Goal: Information Seeking & Learning: Learn about a topic

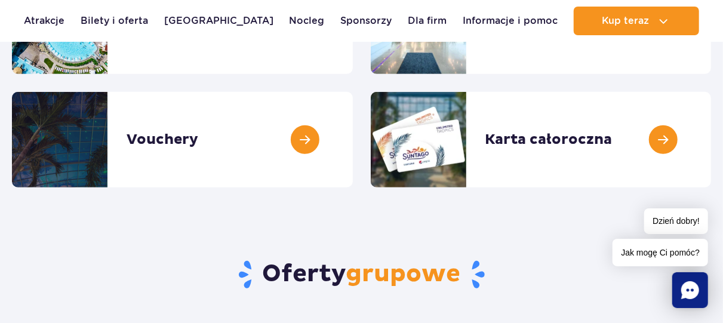
scroll to position [186, 0]
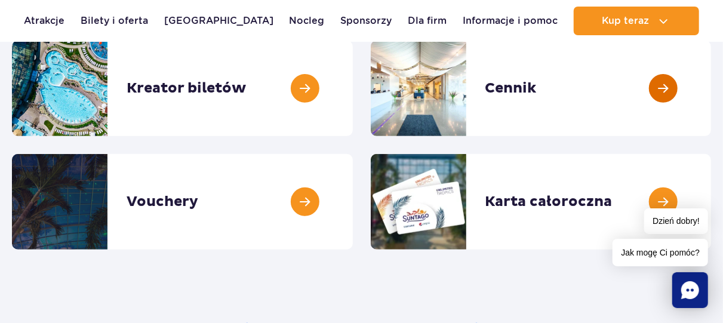
click at [711, 84] on link at bounding box center [711, 88] width 0 height 95
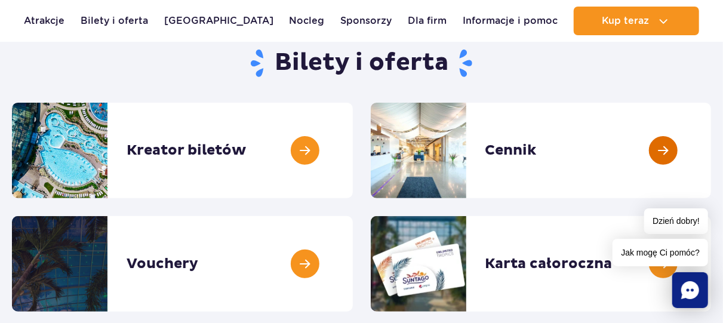
click at [711, 147] on link at bounding box center [711, 150] width 0 height 95
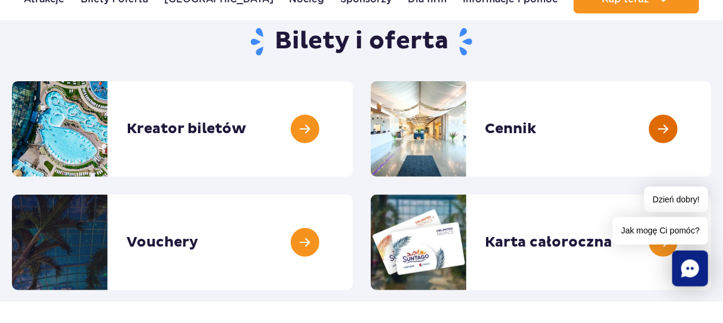
scroll to position [146, 0]
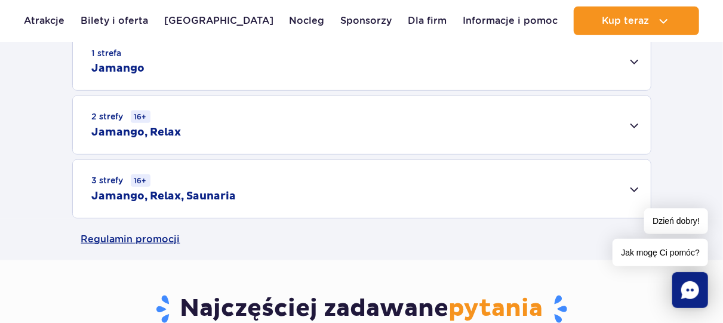
scroll to position [372, 0]
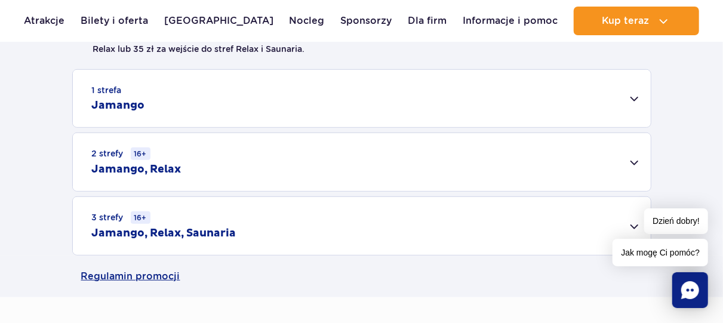
click at [637, 94] on div "1 strefa Jamango" at bounding box center [362, 98] width 578 height 57
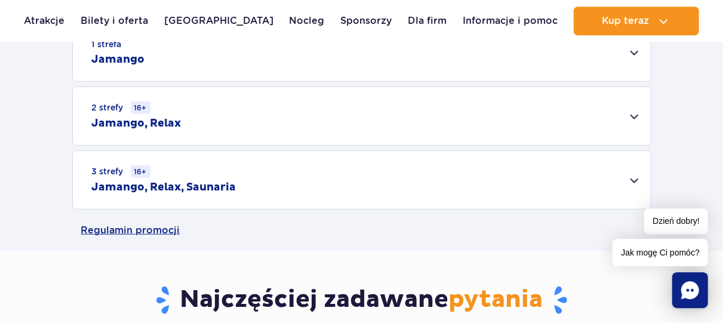
scroll to position [434, 0]
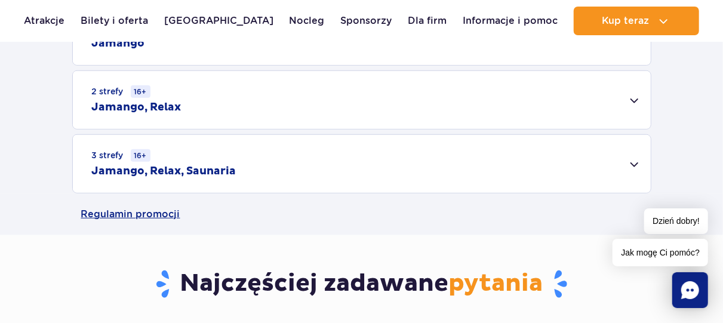
click at [629, 97] on div "2 strefy 16+ Jamango, Relax" at bounding box center [362, 100] width 578 height 58
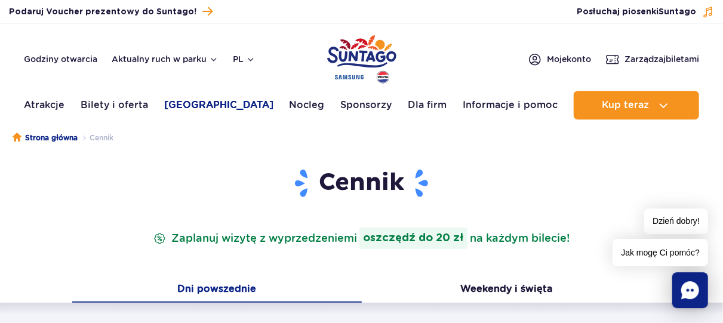
scroll to position [0, 0]
